Goal: Task Accomplishment & Management: Manage account settings

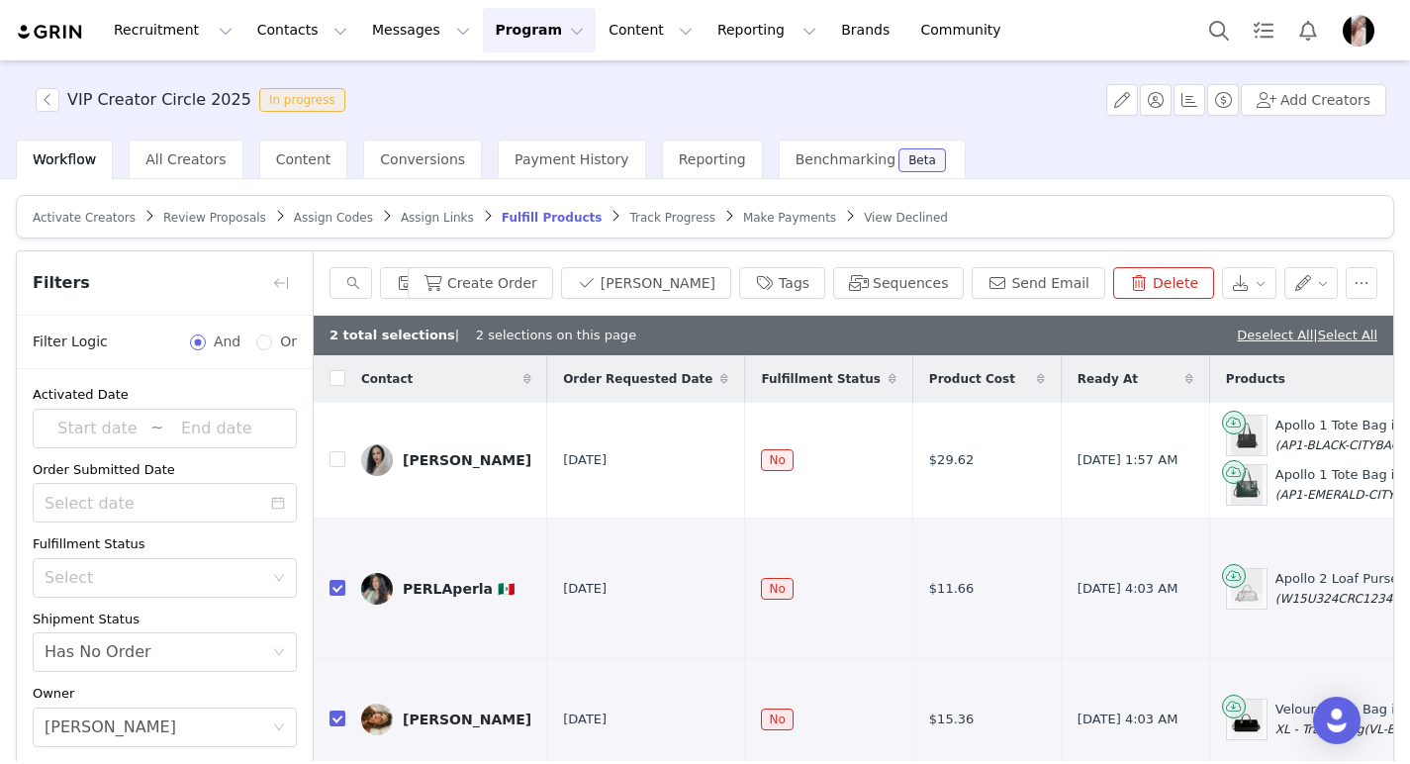
scroll to position [50, 1177]
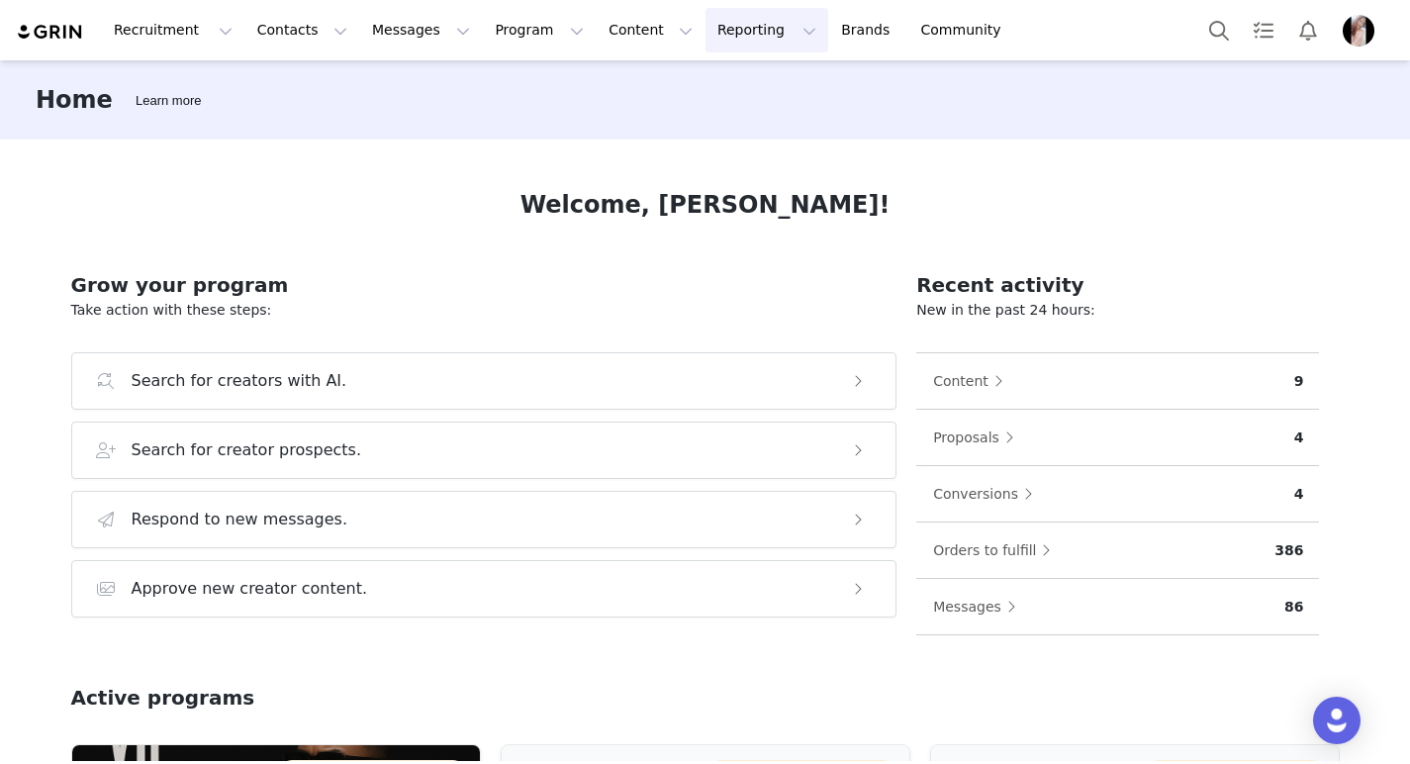
click at [723, 35] on button "Reporting Reporting" at bounding box center [767, 30] width 123 height 45
click at [483, 201] on div "Welcome, Janine!" at bounding box center [705, 205] width 1269 height 36
click at [504, 28] on button "Program Program" at bounding box center [539, 30] width 113 height 45
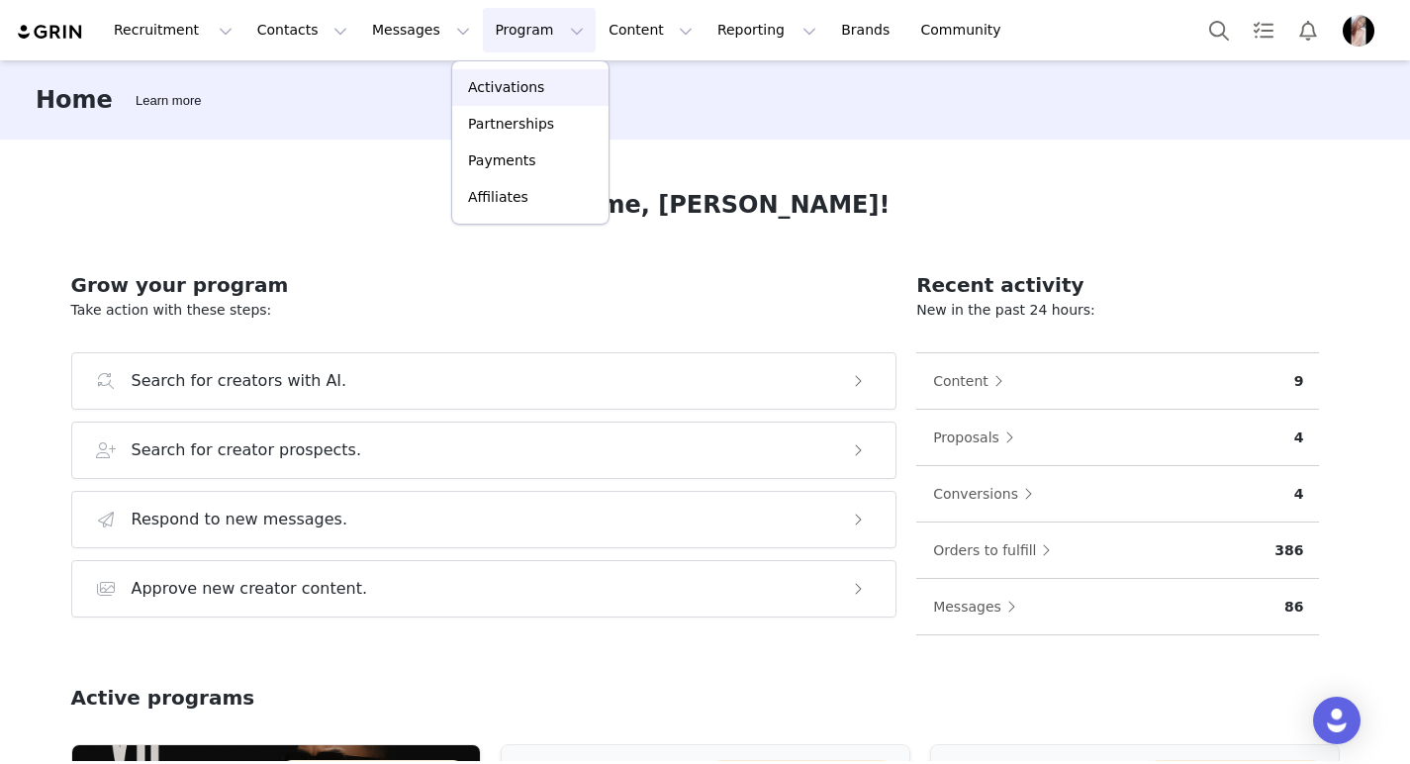
click at [516, 88] on p "Activations" at bounding box center [506, 87] width 76 height 21
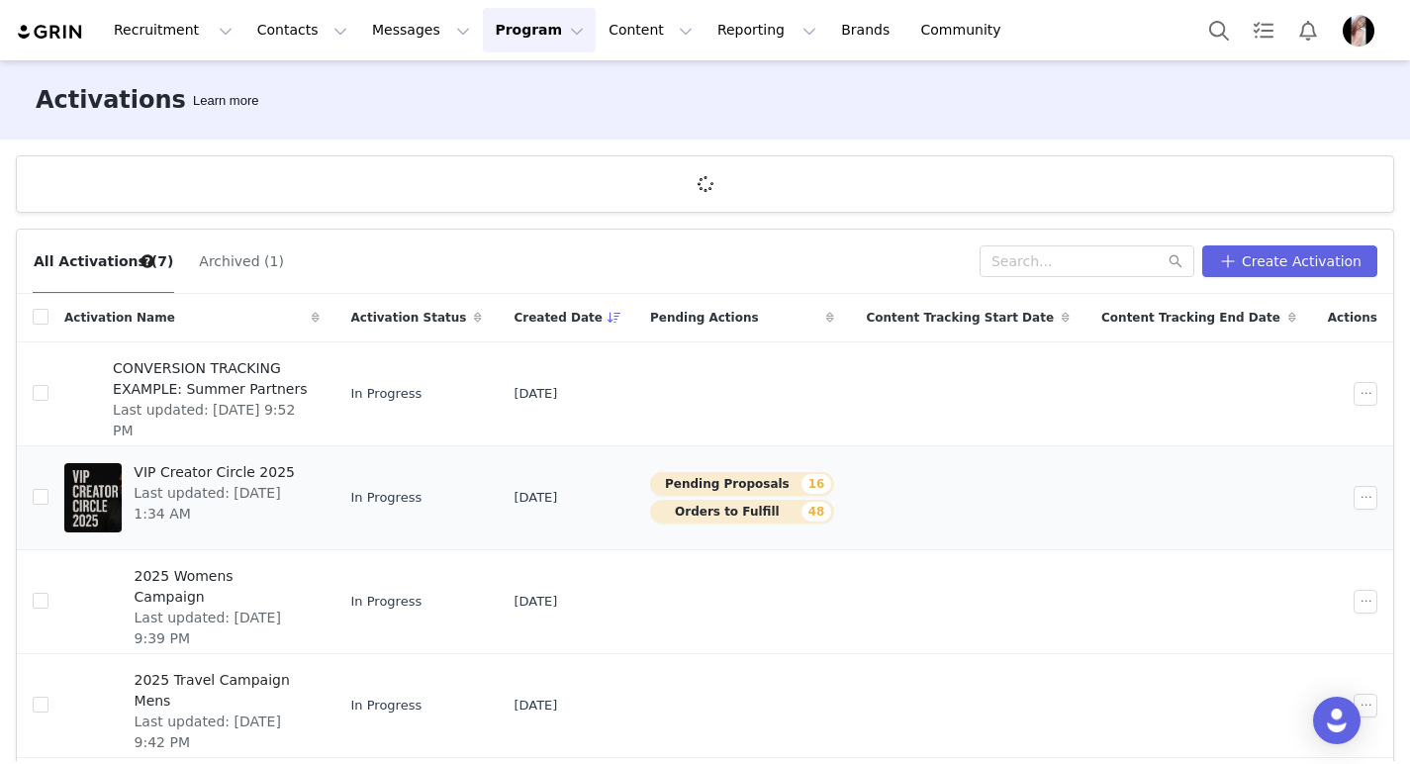
click at [731, 486] on button "Pending Proposals 16" at bounding box center [742, 484] width 184 height 24
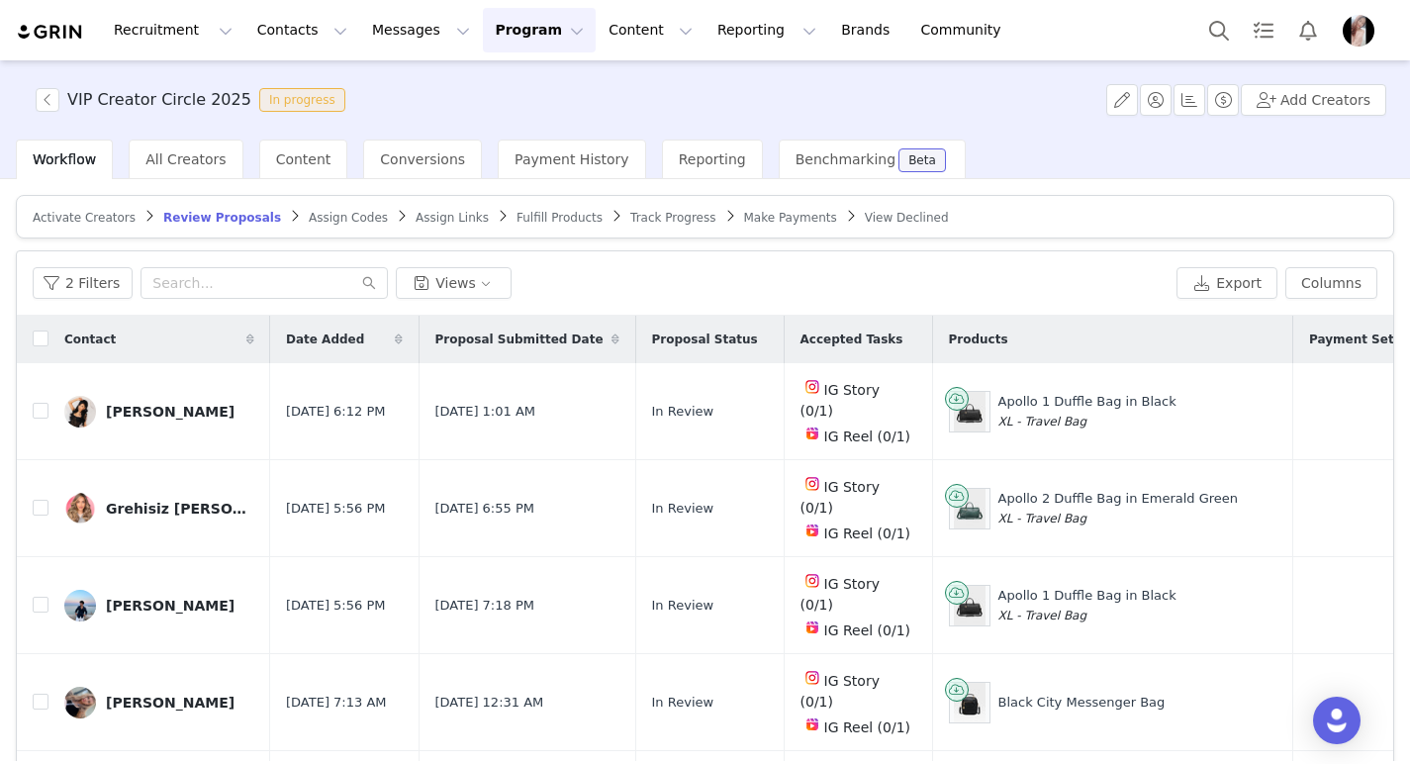
click at [650, 220] on span "Track Progress" at bounding box center [672, 218] width 85 height 14
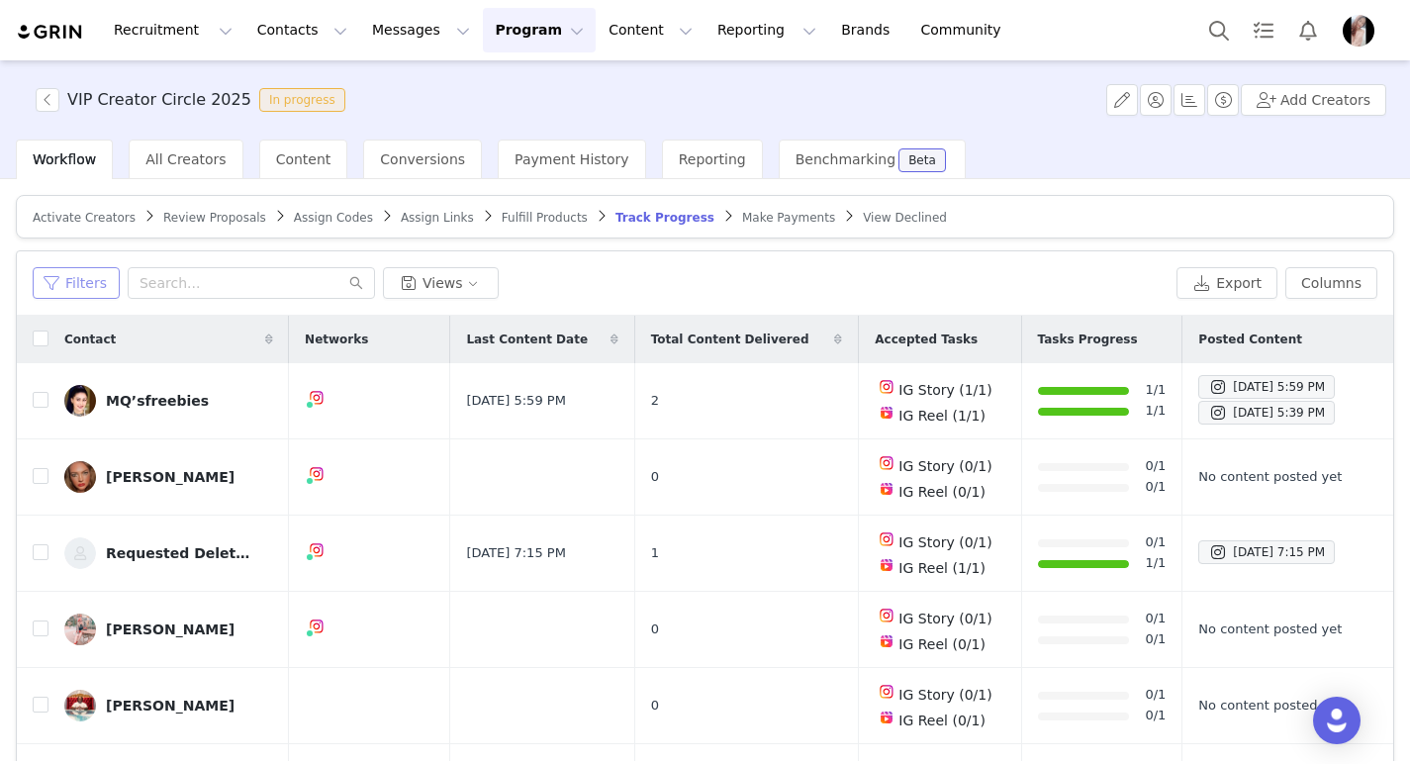
click at [92, 280] on button "Filters" at bounding box center [76, 283] width 87 height 32
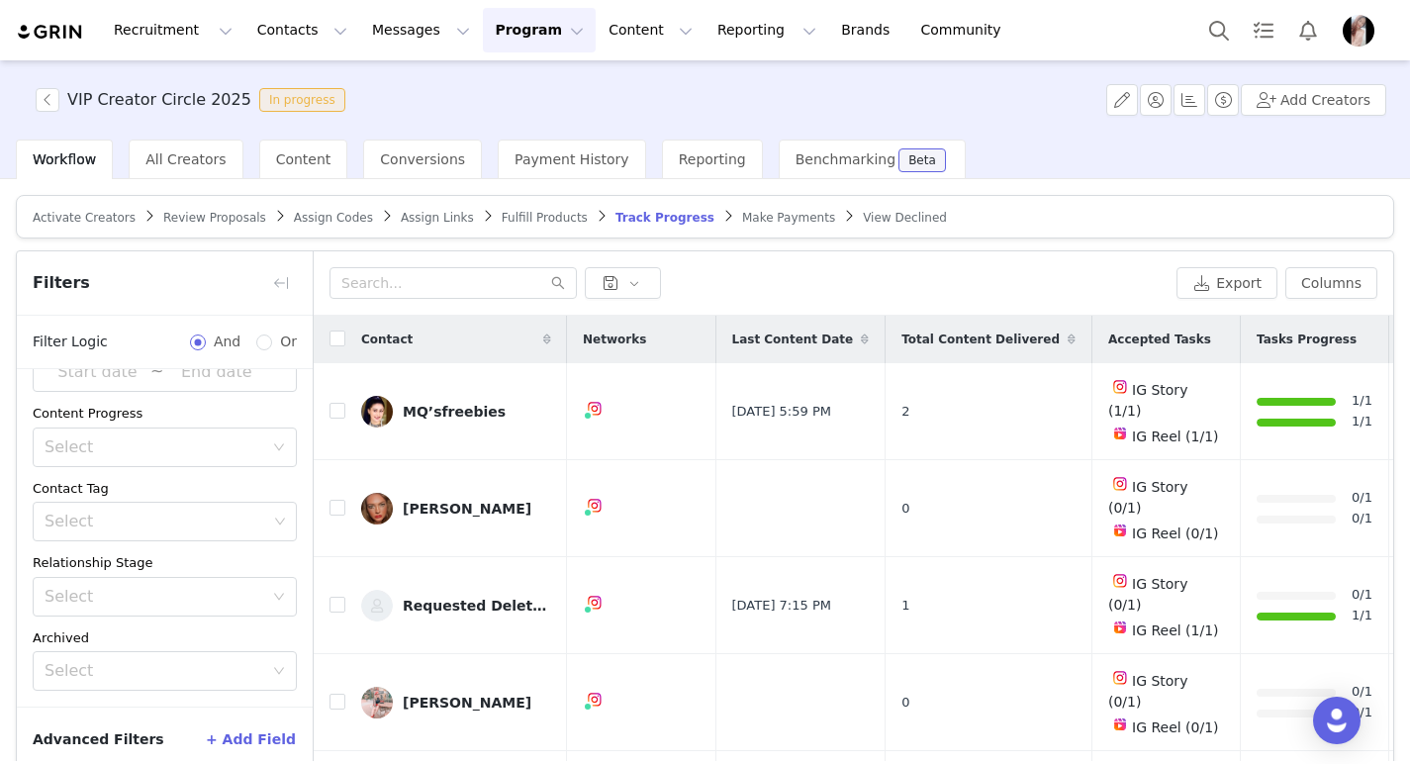
click at [541, 215] on span "Fulfill Products" at bounding box center [545, 218] width 86 height 14
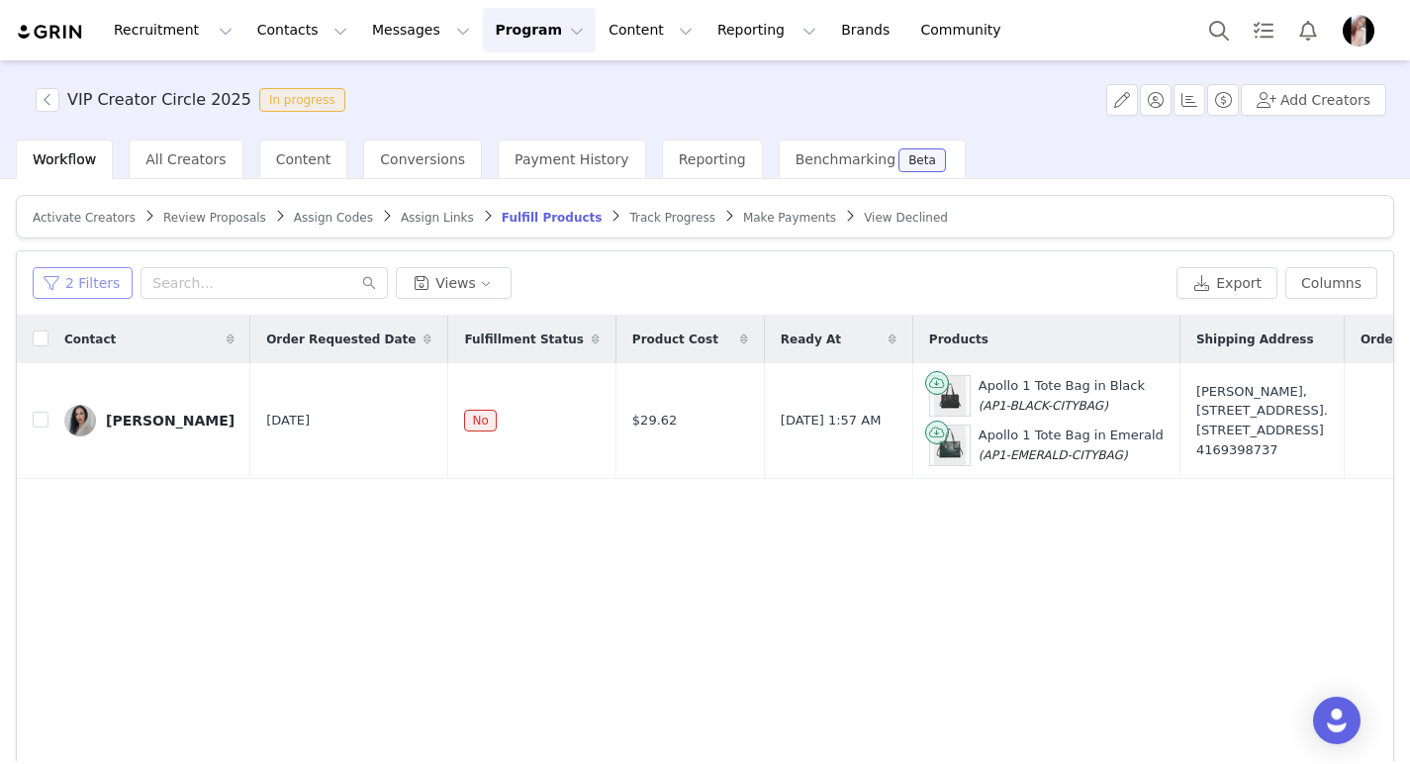
click at [100, 275] on button "2 Filters" at bounding box center [83, 283] width 100 height 32
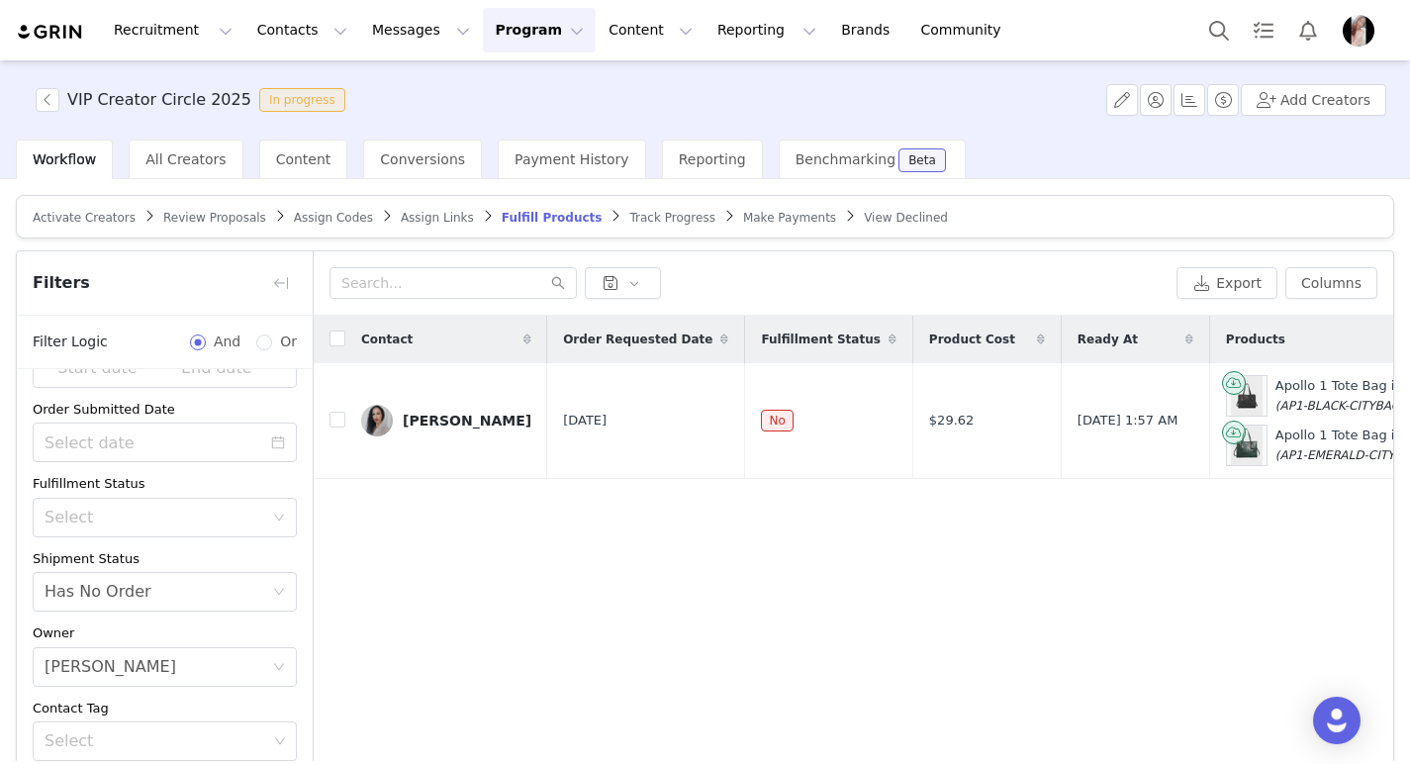
scroll to position [92, 0]
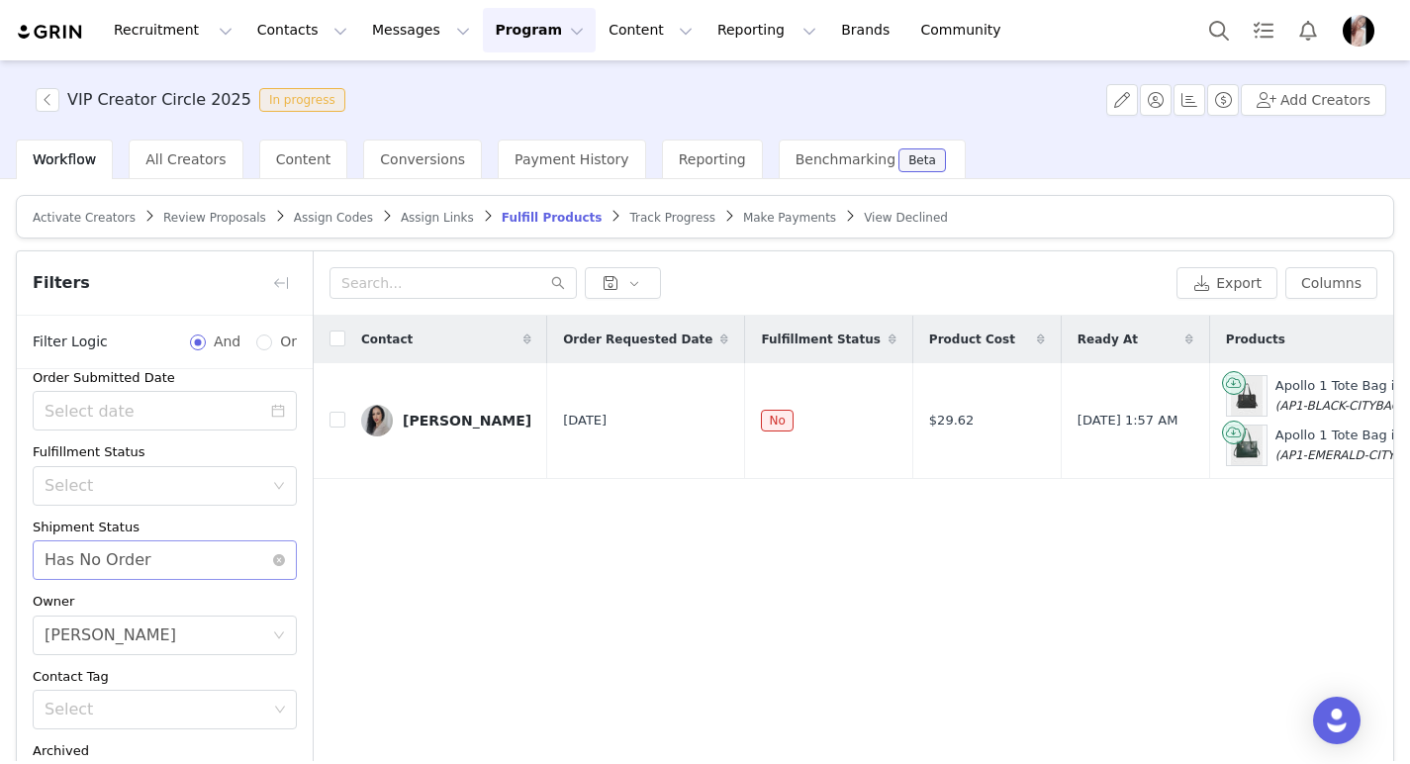
click at [263, 551] on div "Select Has No Order" at bounding box center [165, 560] width 264 height 40
click at [273, 556] on icon "icon: close-circle" at bounding box center [279, 560] width 12 height 12
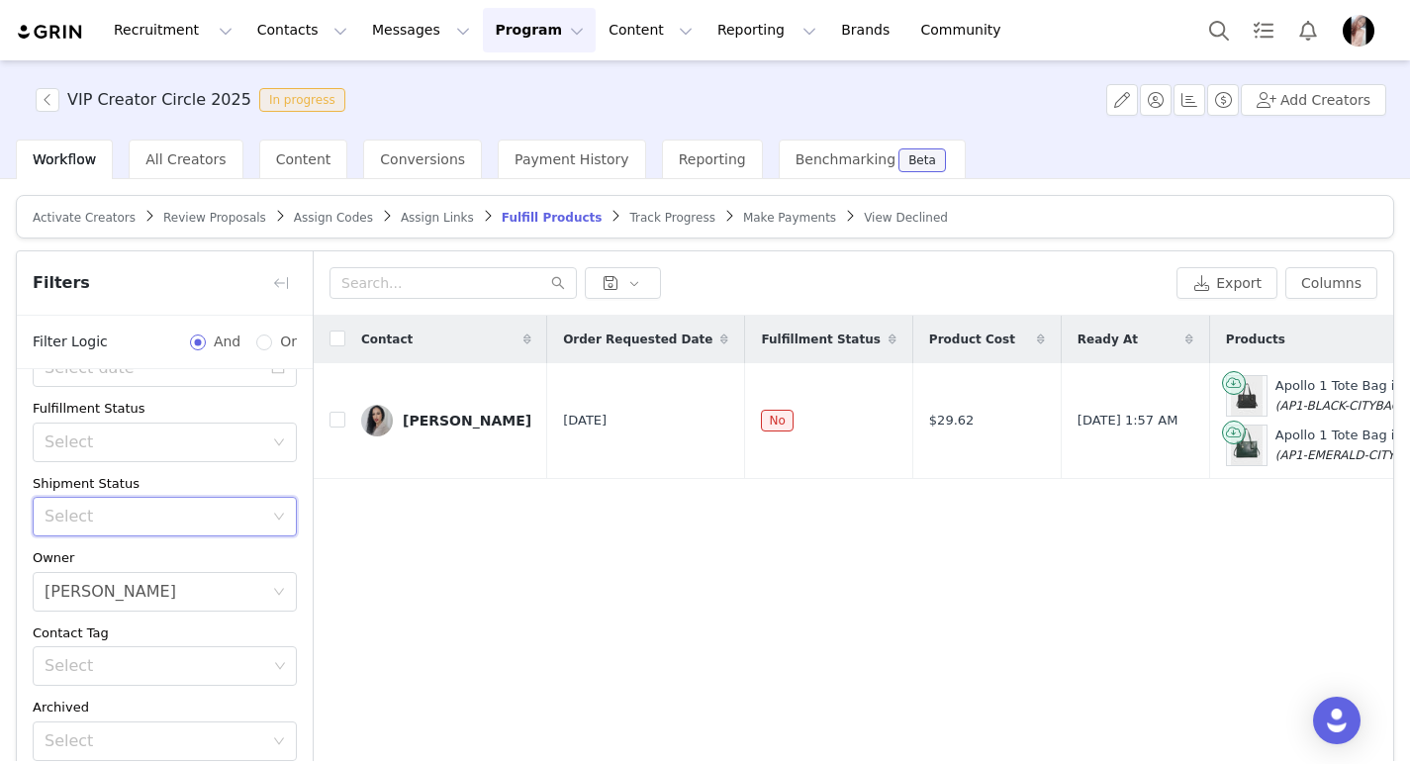
scroll to position [205, 0]
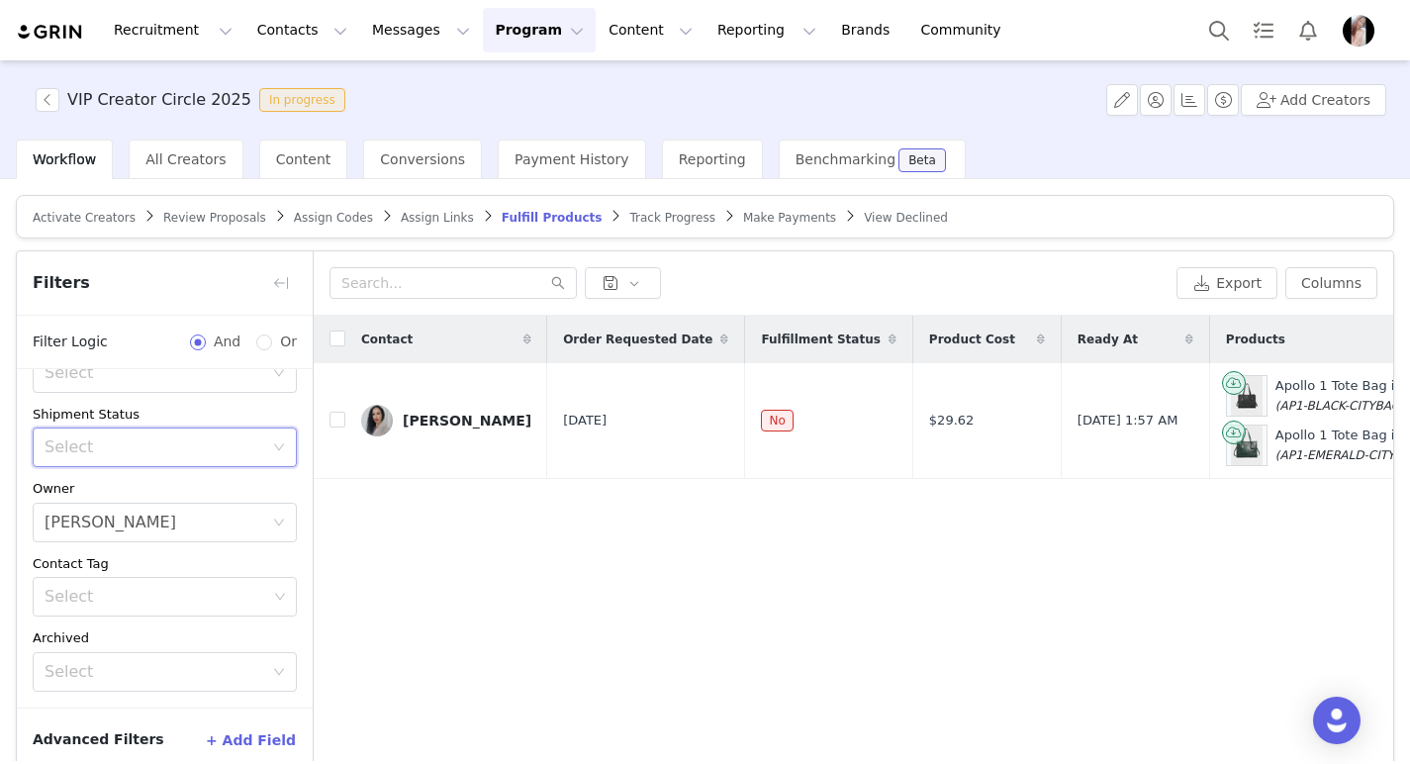
click at [251, 443] on div "Select" at bounding box center [159, 448] width 228 height 38
click at [172, 546] on li "Order Delivered" at bounding box center [157, 553] width 249 height 32
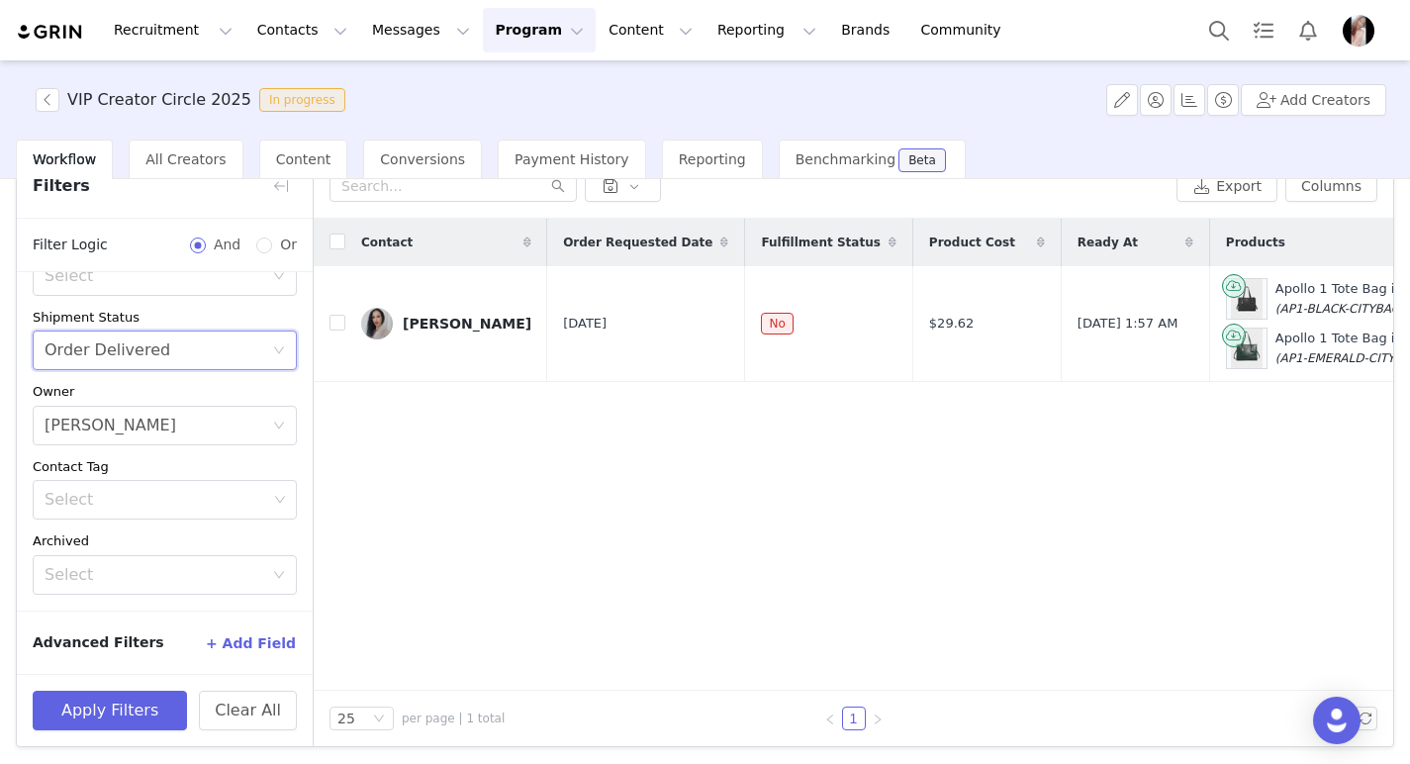
scroll to position [98, 0]
click at [105, 709] on button "Apply Filters" at bounding box center [110, 710] width 154 height 40
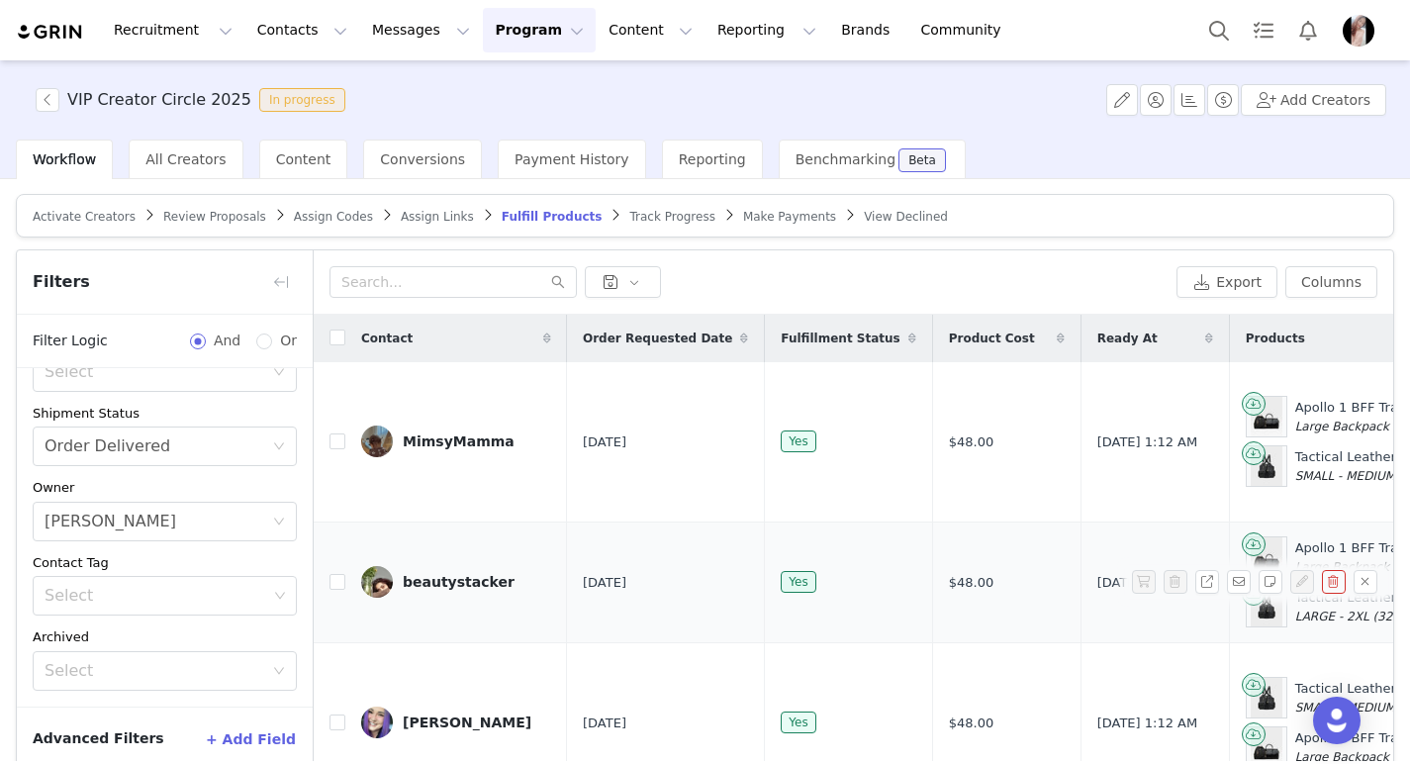
scroll to position [0, 0]
click at [651, 215] on span "Track Progress" at bounding box center [671, 218] width 85 height 14
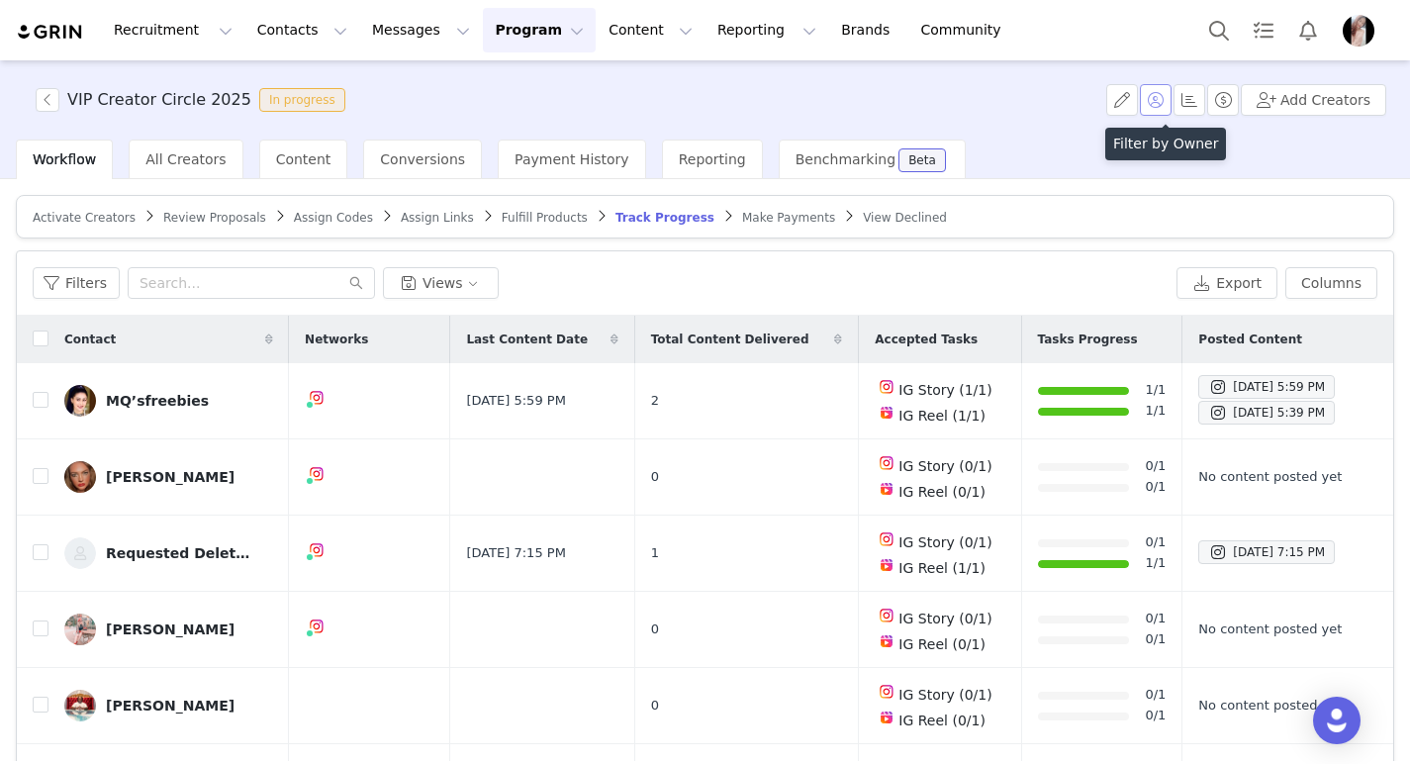
click at [1169, 101] on button "button" at bounding box center [1156, 100] width 32 height 32
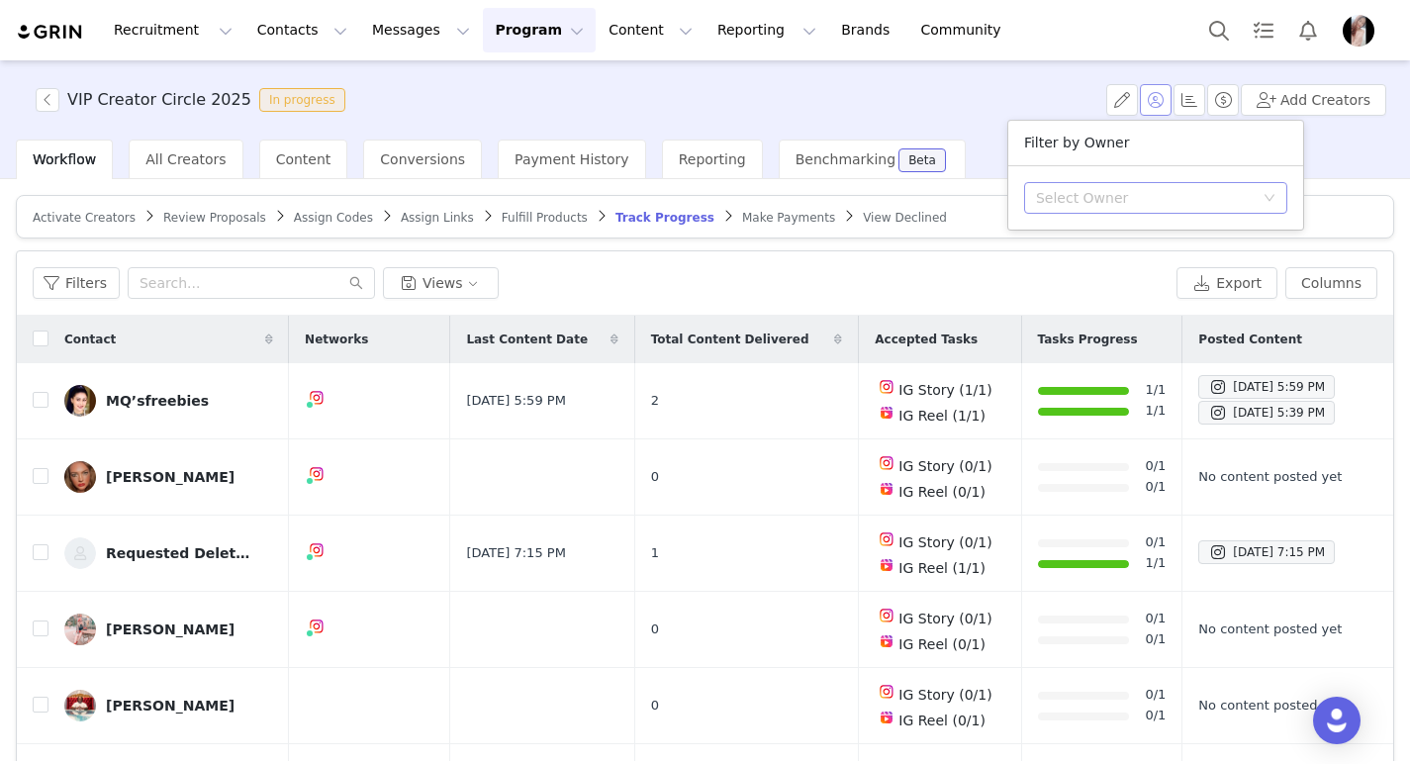
click at [1142, 201] on div "Select Owner" at bounding box center [1145, 198] width 218 height 20
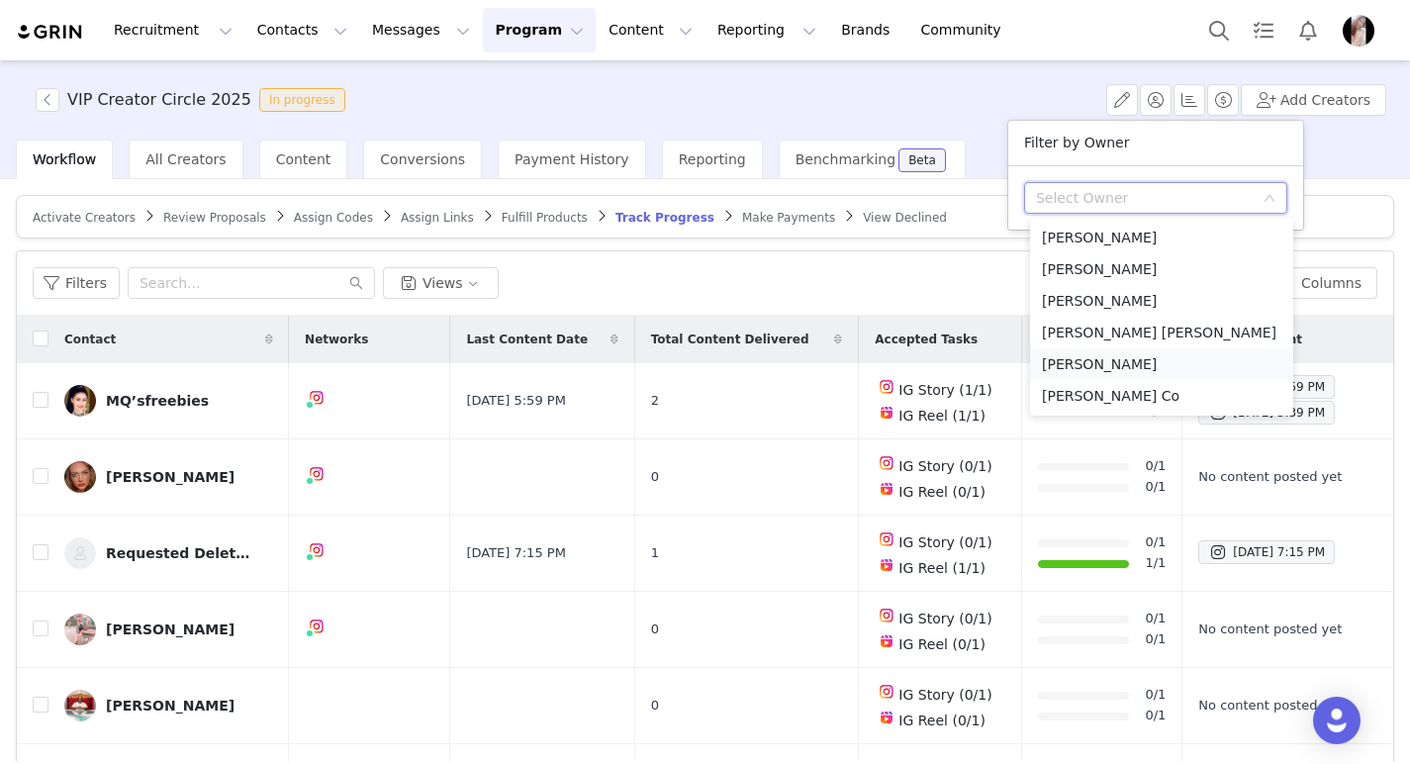
click at [1098, 365] on li "[PERSON_NAME]" at bounding box center [1161, 364] width 263 height 32
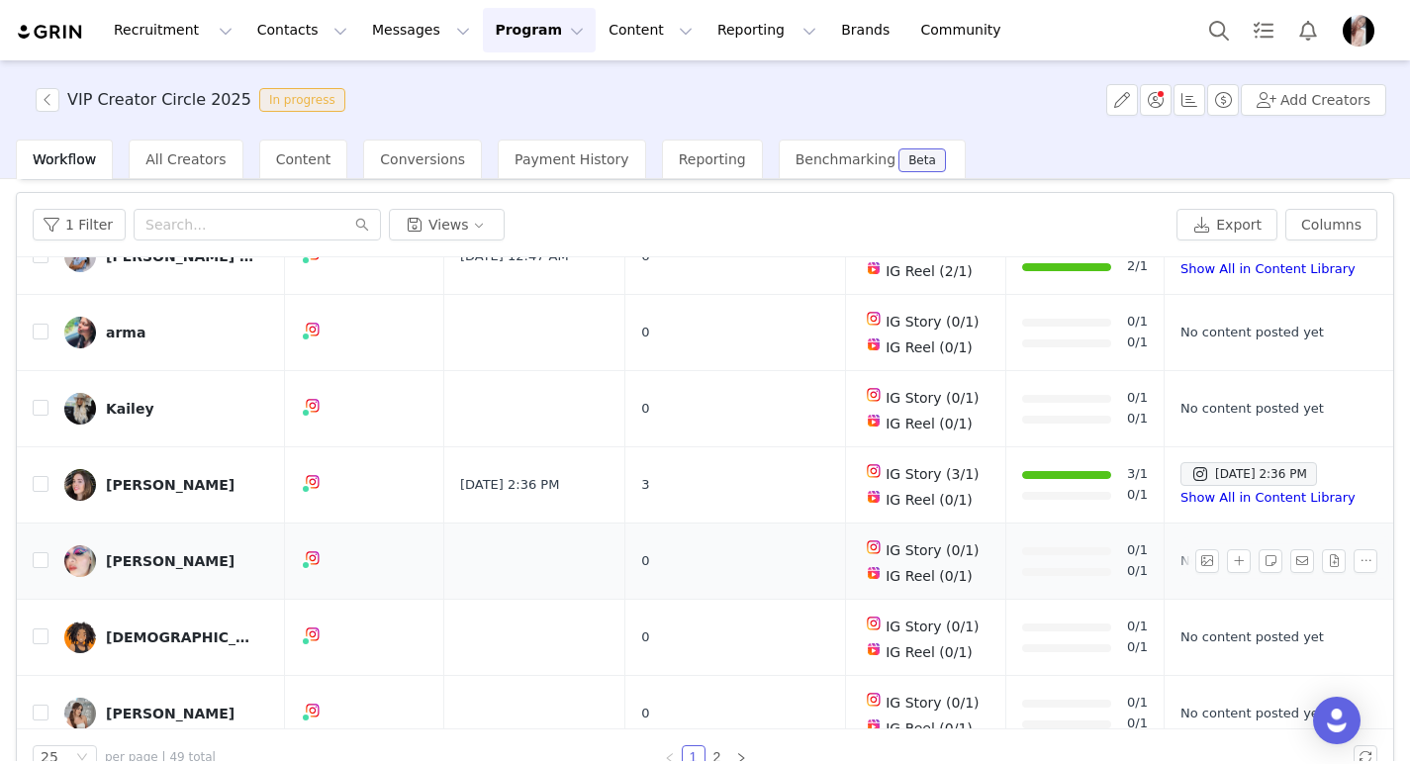
scroll to position [98, 0]
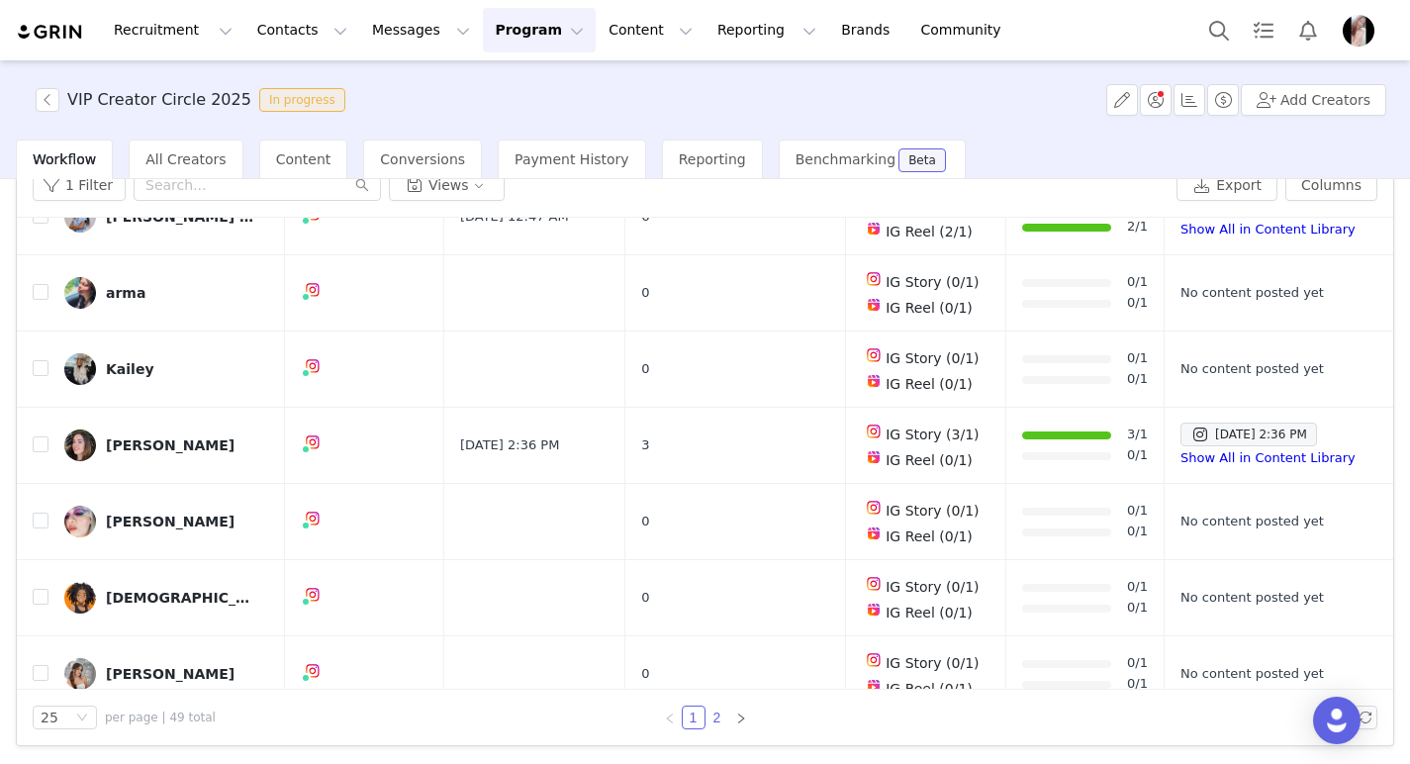
click at [708, 708] on link "2" at bounding box center [718, 718] width 22 height 22
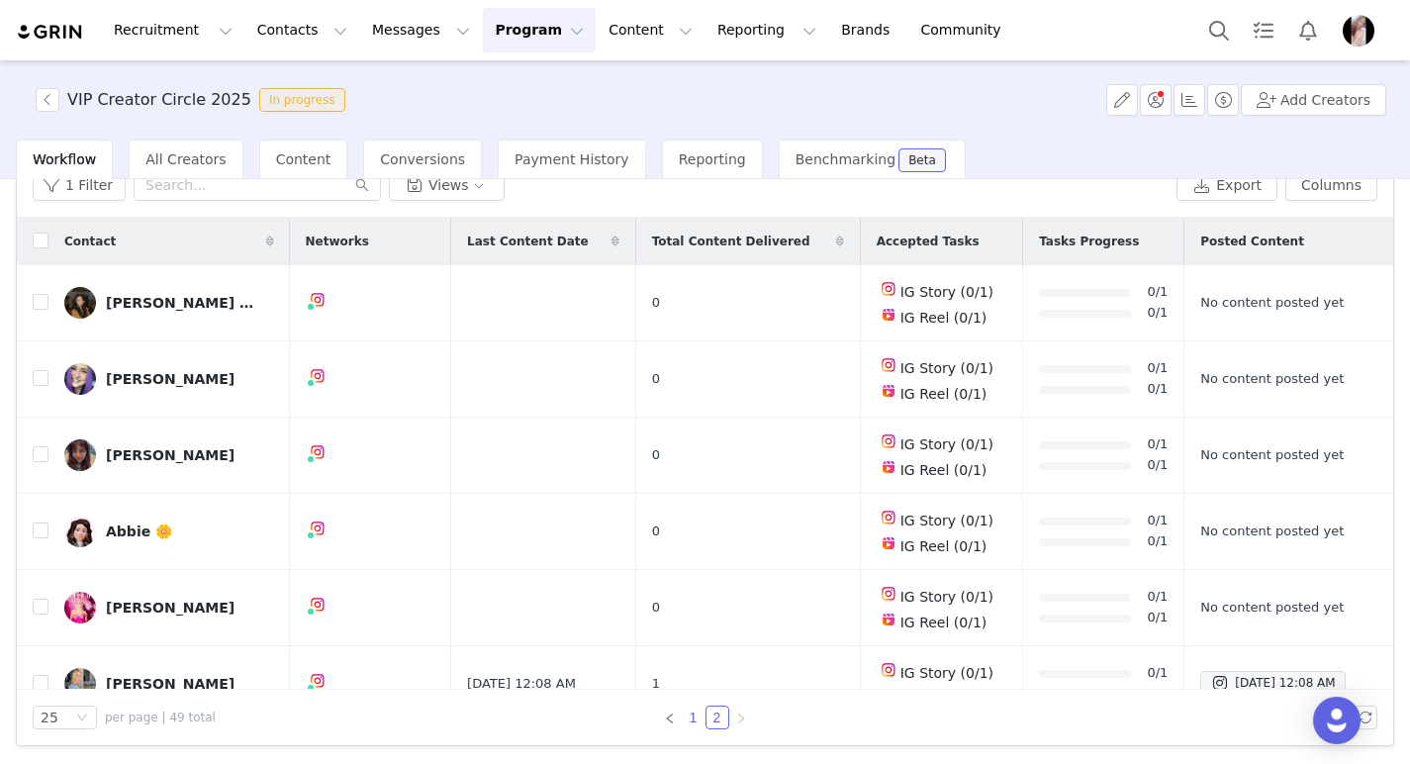
click at [691, 717] on link "1" at bounding box center [694, 718] width 22 height 22
